Goal: Transaction & Acquisition: Purchase product/service

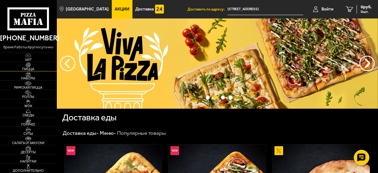
click at [32, 69] on span "Пицца" at bounding box center [28, 69] width 57 height 3
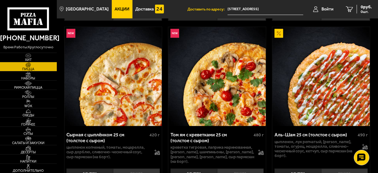
scroll to position [420, 0]
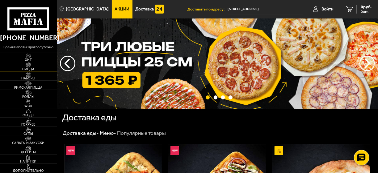
click at [33, 69] on span "Пицца" at bounding box center [28, 69] width 57 height 3
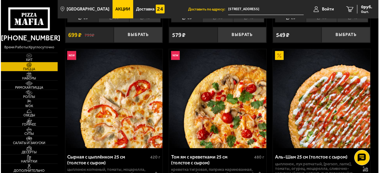
scroll to position [420, 0]
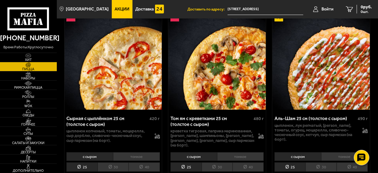
click at [202, 117] on div "Том ям с креветками 25 см (толстое с сыром)" at bounding box center [210, 121] width 81 height 11
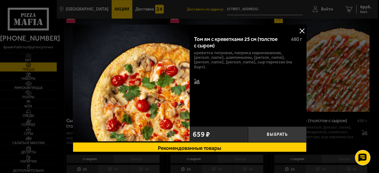
click at [302, 30] on button at bounding box center [301, 30] width 9 height 9
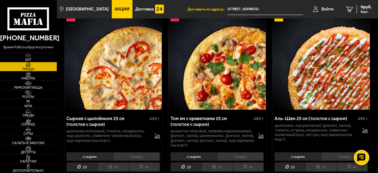
click at [224, 163] on li "30" at bounding box center [216, 167] width 31 height 9
